Goal: Browse casually

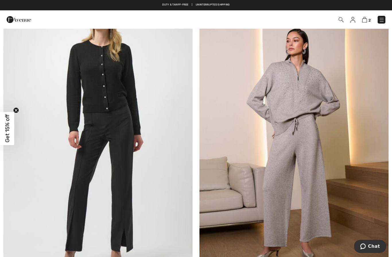
click at [380, 22] on img at bounding box center [382, 20] width 6 height 6
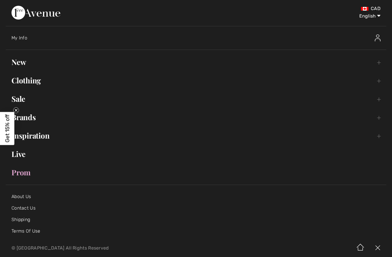
click at [378, 103] on link "Sale Toggle submenu" at bounding box center [196, 98] width 381 height 13
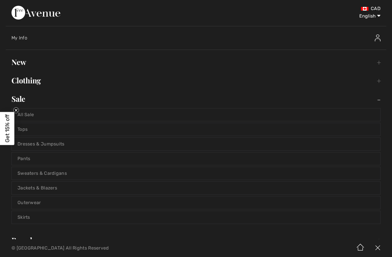
click at [35, 118] on link "All Sale" at bounding box center [196, 114] width 369 height 13
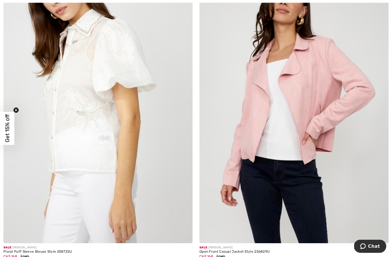
scroll to position [152, 0]
click at [98, 143] on img at bounding box center [97, 101] width 189 height 284
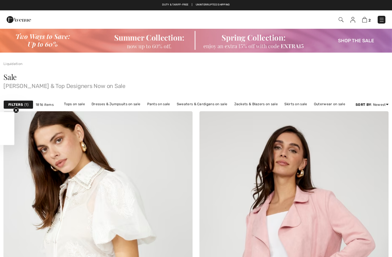
scroll to position [177, 0]
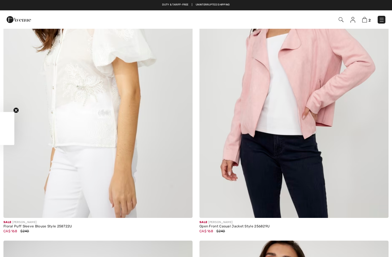
checkbox input "true"
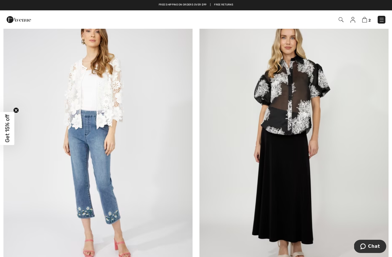
scroll to position [1338, 0]
click at [298, 123] on img at bounding box center [294, 141] width 189 height 284
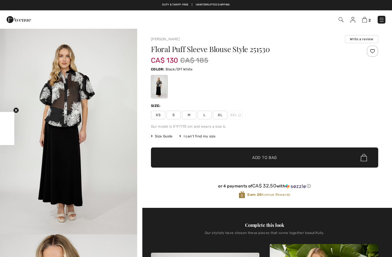
checkbox input "true"
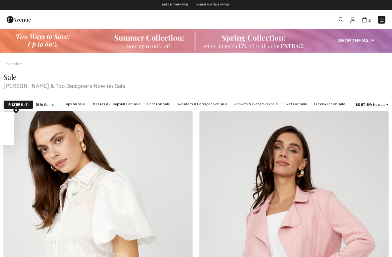
checkbox input "true"
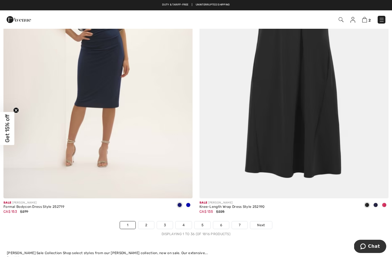
scroll to position [5527, 0]
click at [264, 223] on span "Next" at bounding box center [261, 225] width 8 height 5
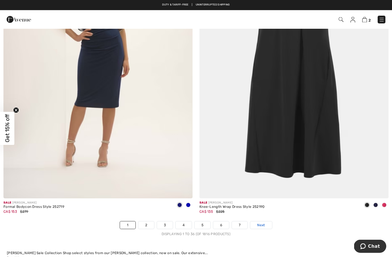
click at [265, 223] on span "Next" at bounding box center [261, 225] width 8 height 5
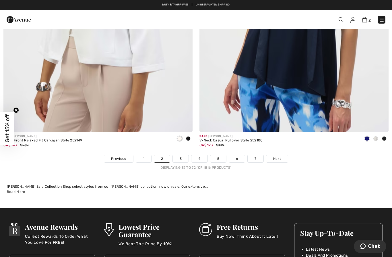
scroll to position [5593, 0]
click at [279, 156] on span "Next" at bounding box center [277, 158] width 8 height 5
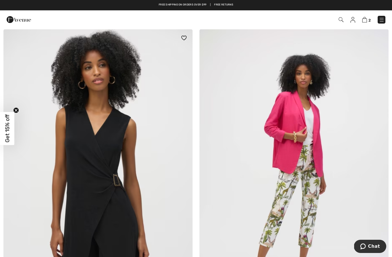
scroll to position [4181, 0]
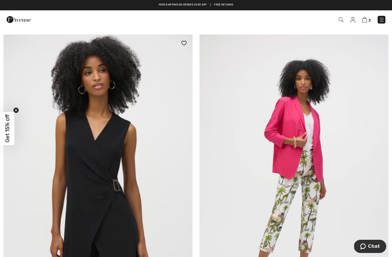
click at [108, 149] on img at bounding box center [97, 176] width 189 height 284
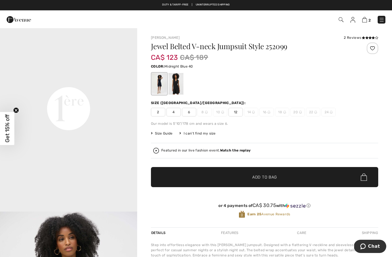
scroll to position [435, 0]
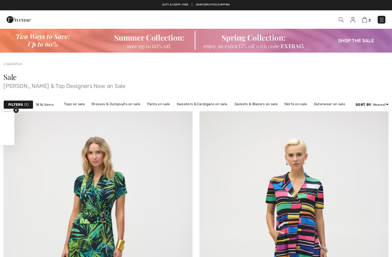
checkbox input "true"
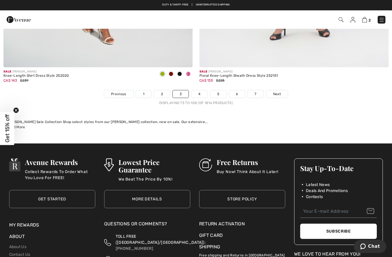
scroll to position [5648, 0]
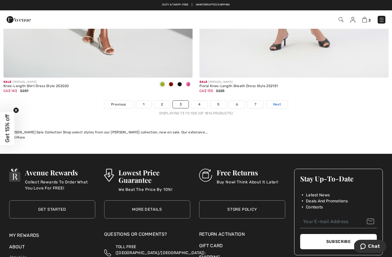
click at [277, 102] on span "Next" at bounding box center [277, 104] width 8 height 5
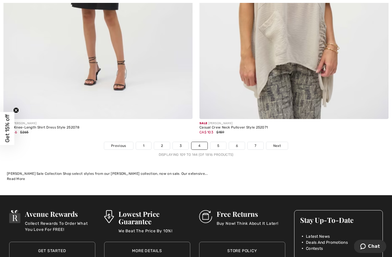
scroll to position [5607, 0]
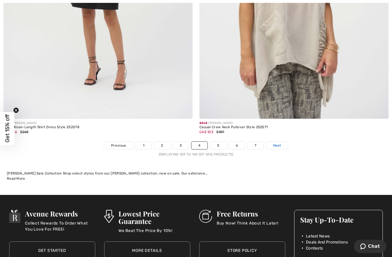
click at [276, 144] on span "Next" at bounding box center [277, 145] width 8 height 5
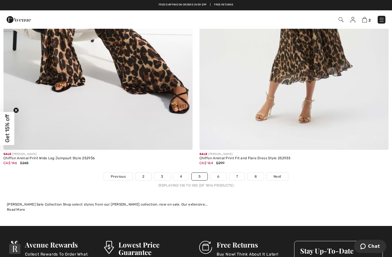
scroll to position [5576, 0]
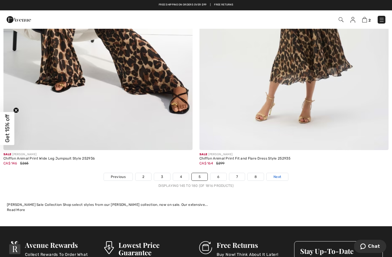
click at [279, 174] on span "Next" at bounding box center [278, 176] width 8 height 5
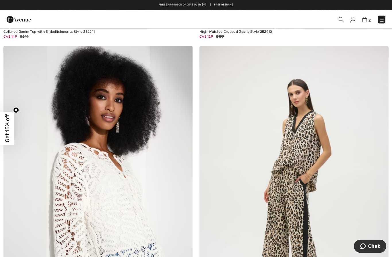
scroll to position [1598, 0]
click at [351, 20] on img at bounding box center [353, 20] width 5 height 6
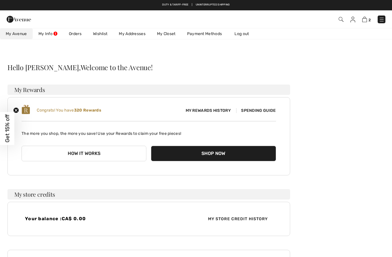
click at [164, 36] on link "My Closet" at bounding box center [166, 33] width 30 height 11
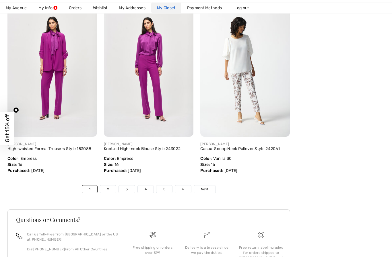
scroll to position [2152, 0]
click at [210, 190] on link "Next" at bounding box center [205, 188] width 22 height 7
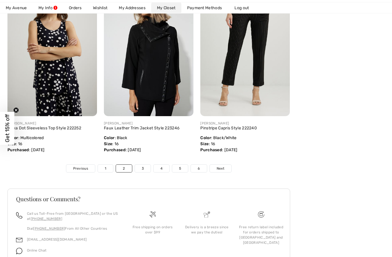
scroll to position [2150, 0]
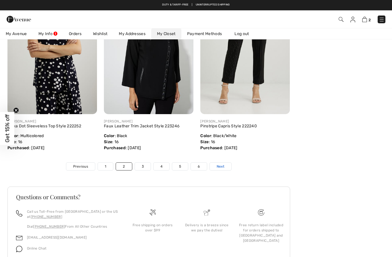
click at [227, 167] on link "Next" at bounding box center [221, 166] width 22 height 7
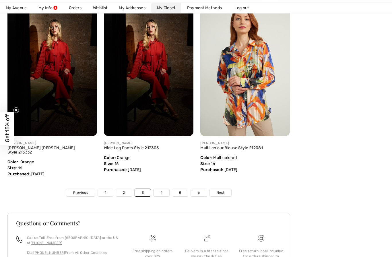
scroll to position [2154, 0]
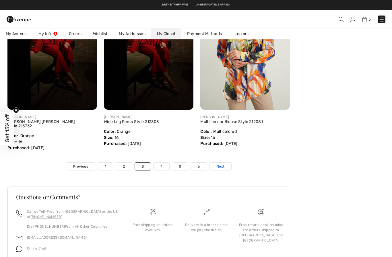
click at [225, 167] on link "Next" at bounding box center [221, 166] width 22 height 7
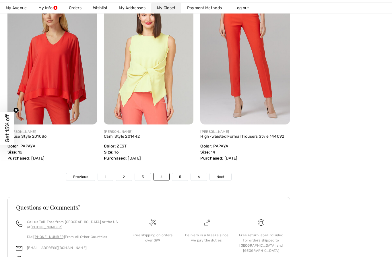
scroll to position [2150, 0]
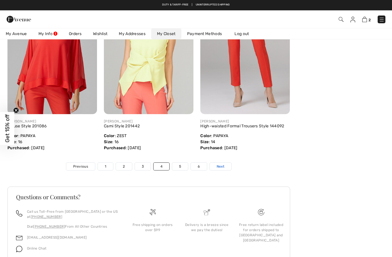
click at [226, 167] on link "Next" at bounding box center [221, 166] width 22 height 7
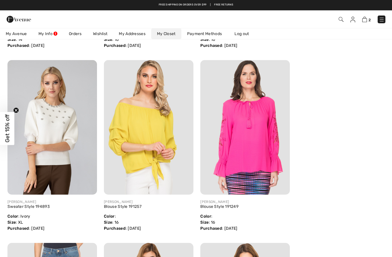
scroll to position [1700, 0]
click at [49, 203] on div "[PERSON_NAME]" at bounding box center [52, 201] width 90 height 5
click at [55, 128] on img at bounding box center [52, 127] width 90 height 134
